Goal: Information Seeking & Learning: Learn about a topic

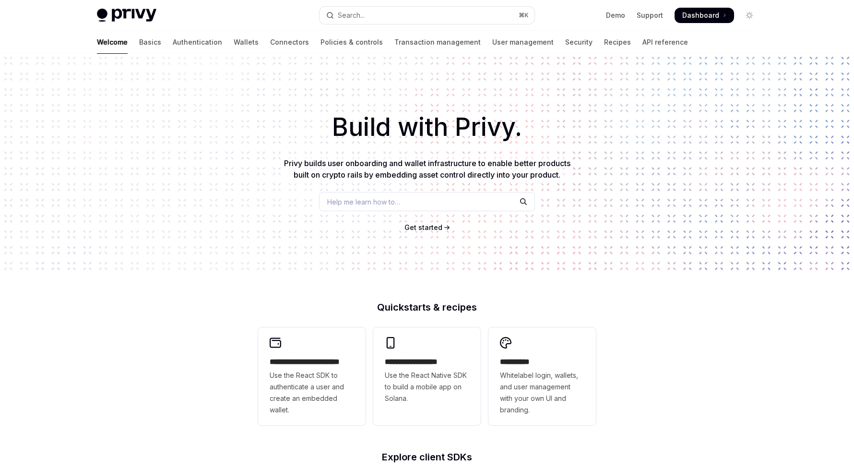
click at [465, 163] on span "Privy builds user onboarding and wallet infrastructure to enable better product…" at bounding box center [427, 168] width 286 height 21
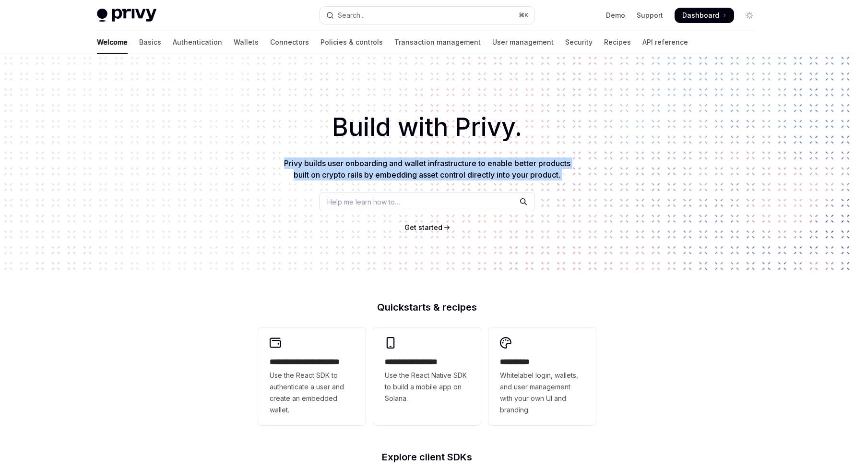
click at [465, 163] on span "Privy builds user onboarding and wallet infrastructure to enable better product…" at bounding box center [427, 168] width 286 height 21
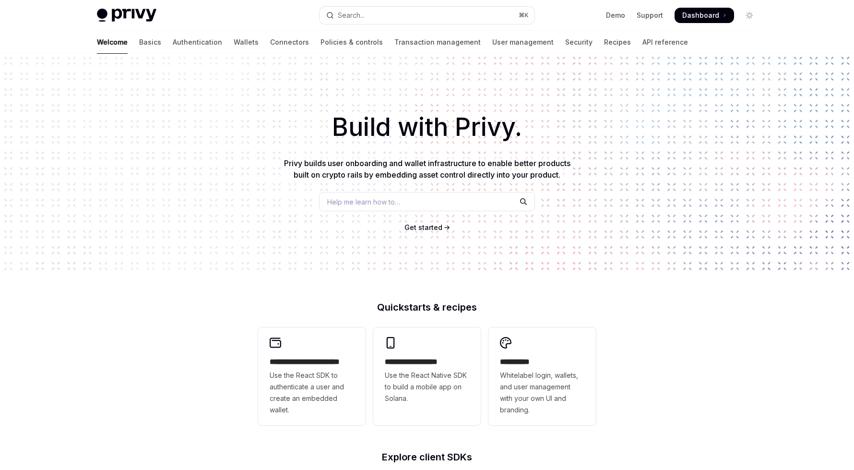
click at [437, 133] on h1 "Build with Privy." at bounding box center [426, 126] width 823 height 37
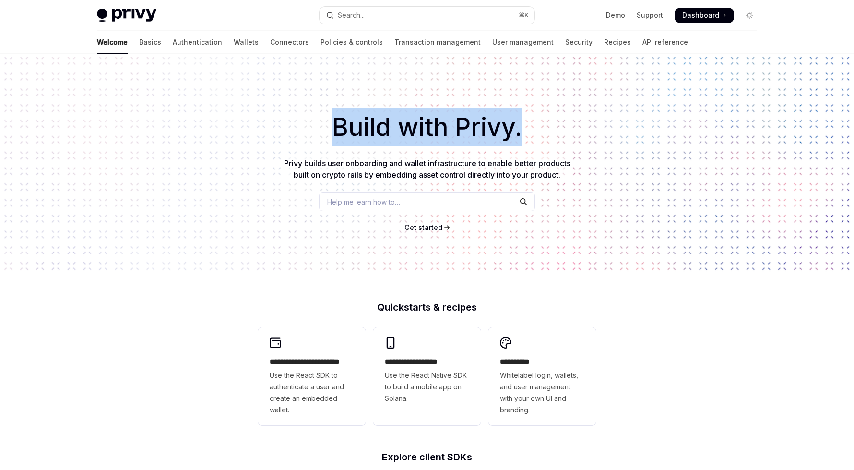
click at [437, 133] on h1 "Build with Privy." at bounding box center [426, 126] width 823 height 37
click at [373, 113] on h1 "Build with Privy." at bounding box center [426, 126] width 823 height 37
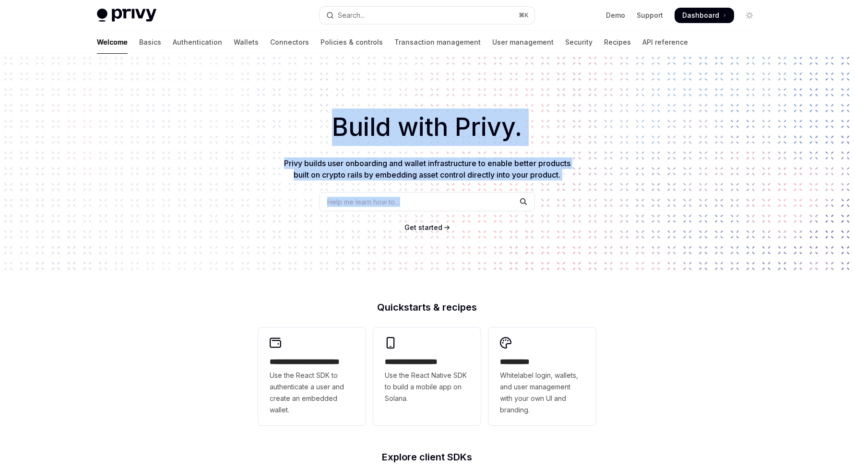
drag, startPoint x: 326, startPoint y: 133, endPoint x: 308, endPoint y: 212, distance: 80.6
click at [308, 212] on div "Build with Privy. Privy builds user onboarding and wallet infrastructure to ena…" at bounding box center [427, 163] width 854 height 219
click at [173, 41] on link "Authentication" at bounding box center [197, 42] width 49 height 23
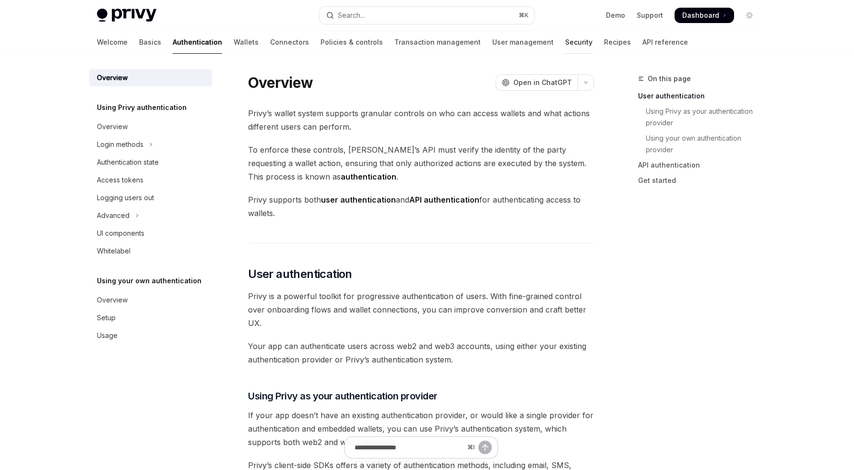
click at [565, 35] on link "Security" at bounding box center [578, 42] width 27 height 23
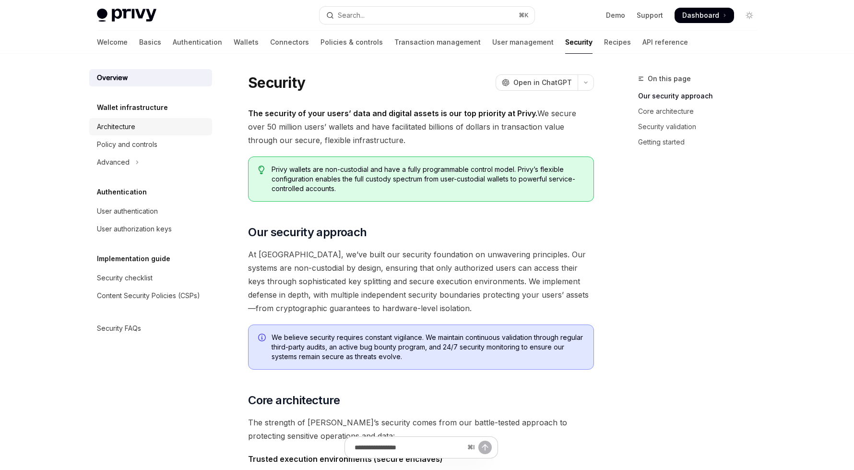
click at [121, 127] on div "Architecture" at bounding box center [116, 127] width 38 height 12
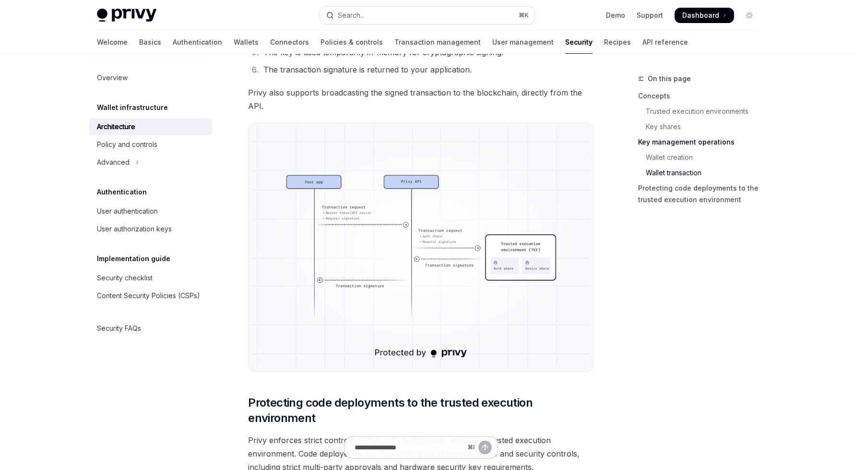
scroll to position [1749, 0]
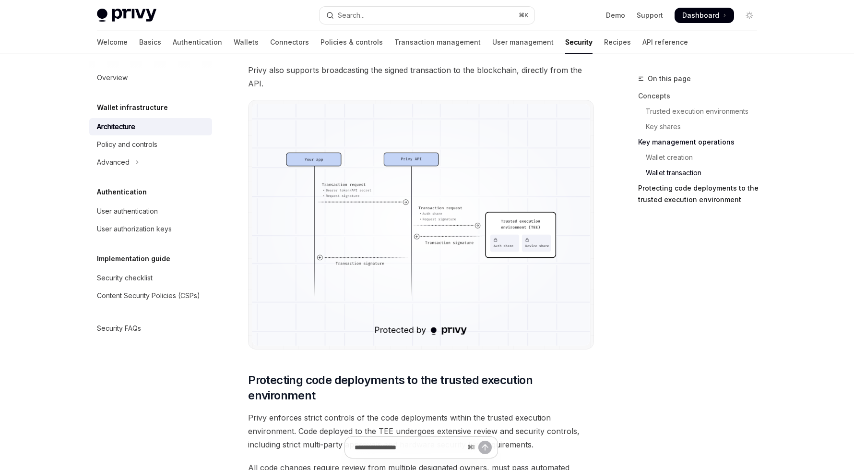
click at [683, 197] on link "Protecting code deployments to the trusted execution environment" at bounding box center [701, 193] width 127 height 27
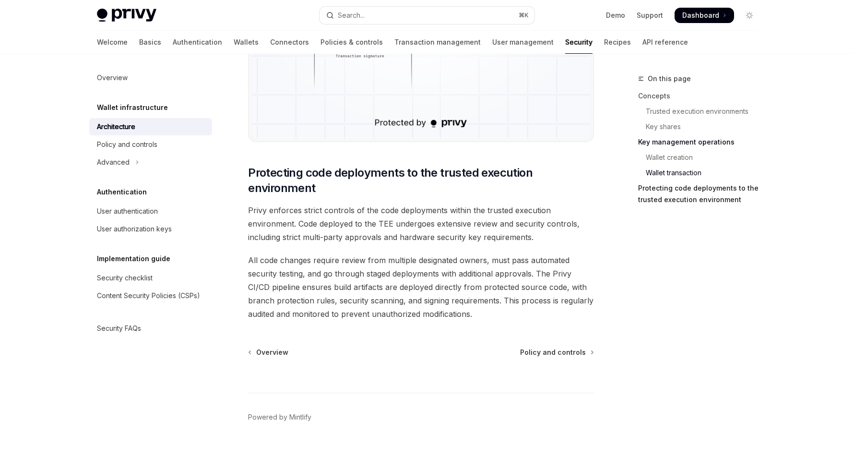
scroll to position [1961, 0]
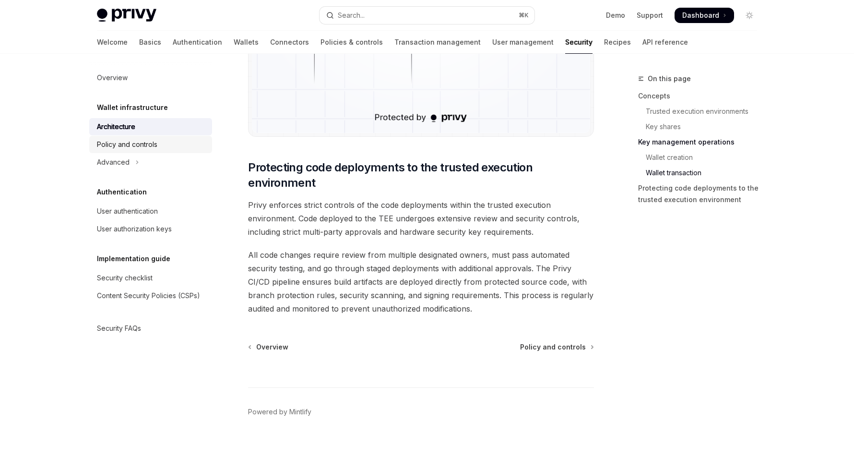
click at [130, 141] on div "Policy and controls" at bounding box center [127, 145] width 60 height 12
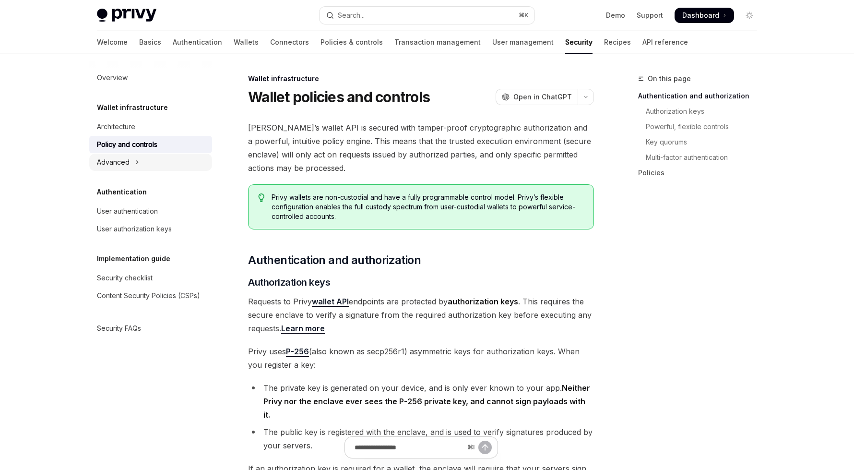
click at [120, 169] on button "Advanced" at bounding box center [150, 161] width 123 height 17
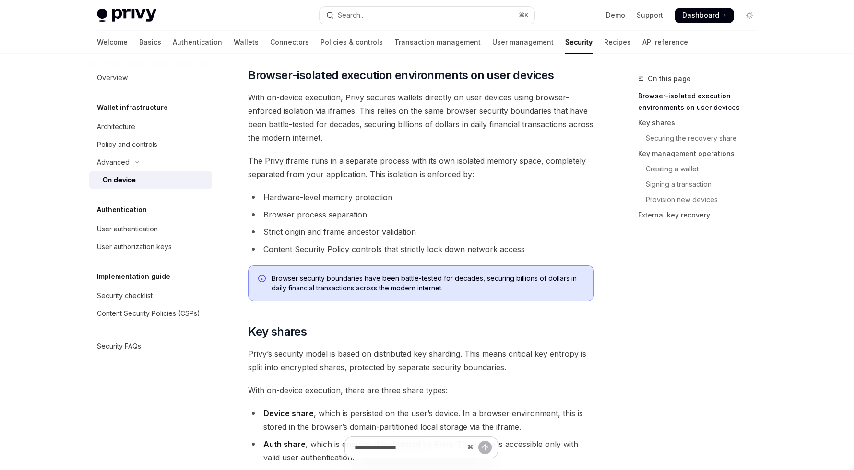
scroll to position [383, 0]
click at [337, 74] on span "Browser-isolated execution environments on user devices" at bounding box center [401, 74] width 306 height 15
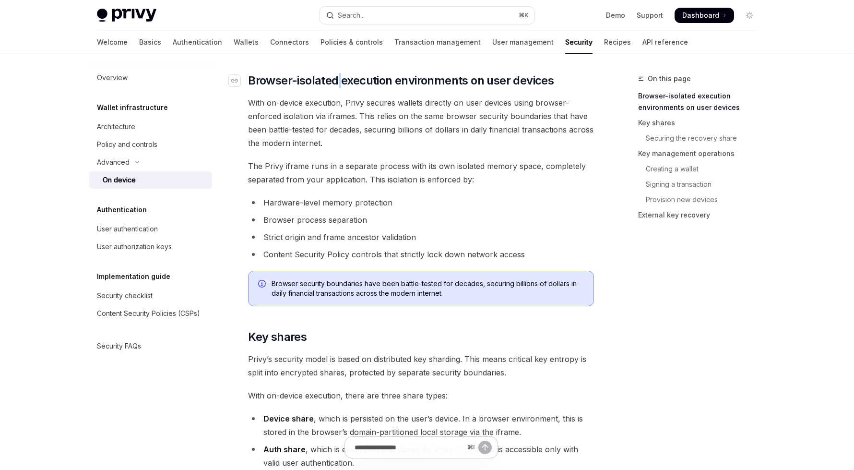
click at [337, 74] on span "Browser-isolated execution environments on user devices" at bounding box center [401, 80] width 306 height 15
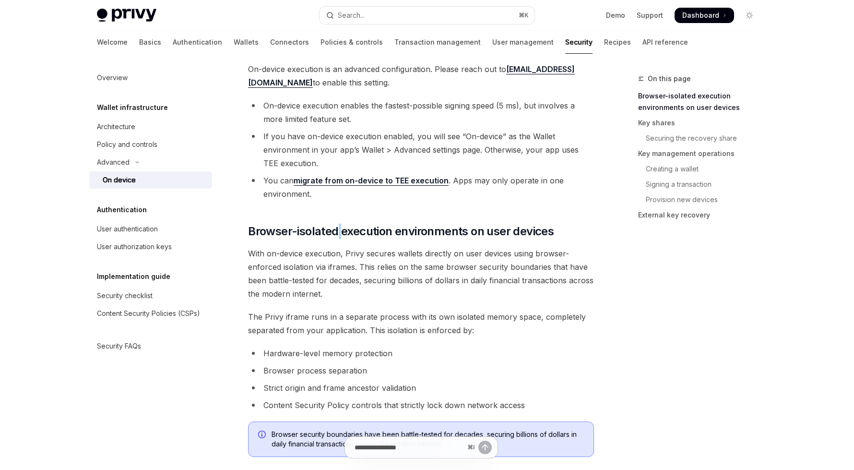
scroll to position [0, 0]
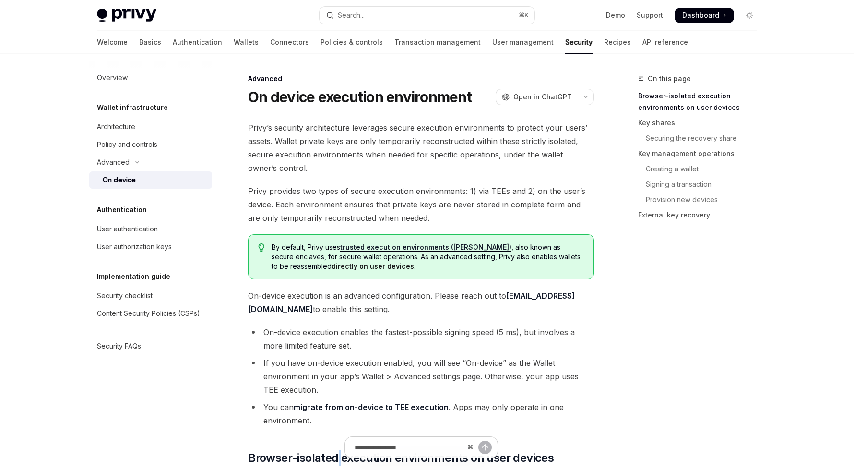
click at [130, 176] on div "On device" at bounding box center [119, 180] width 33 height 12
click at [113, 113] on h5 "Wallet infrastructure" at bounding box center [132, 108] width 71 height 12
click at [121, 70] on link "Overview" at bounding box center [150, 77] width 123 height 17
type textarea "*"
